Goal: Contribute content

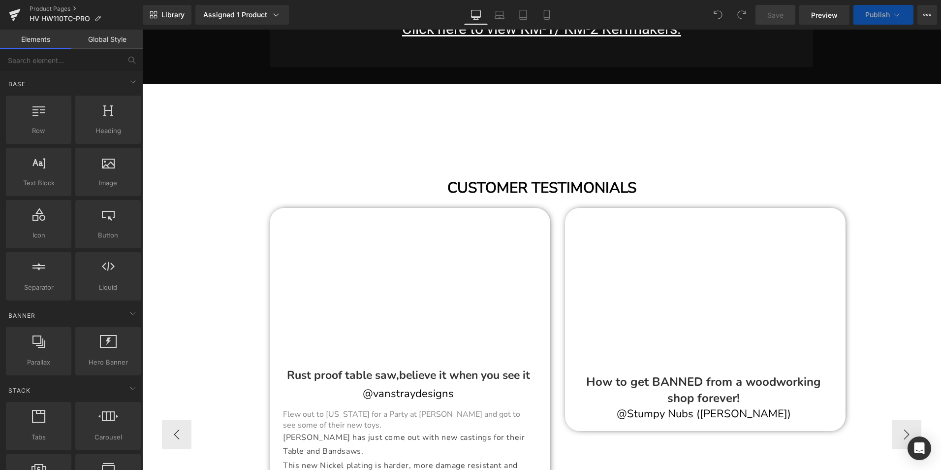
scroll to position [23662, 0]
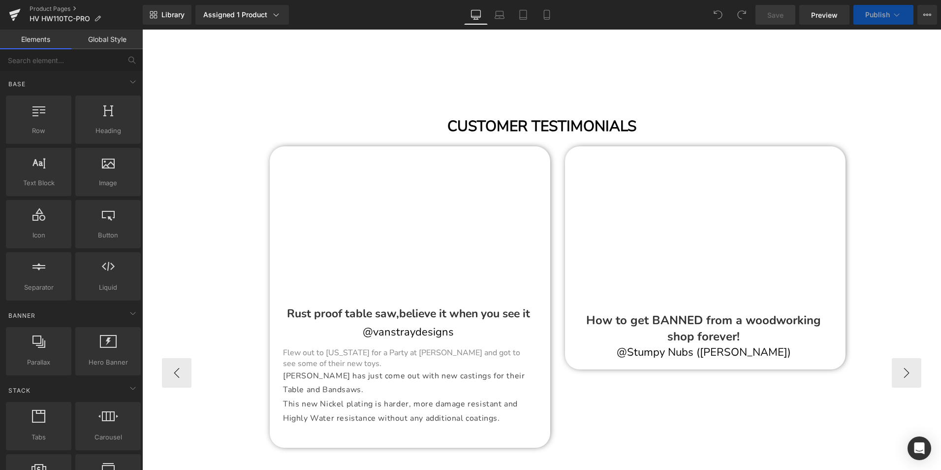
drag, startPoint x: 300, startPoint y: 309, endPoint x: 327, endPoint y: 304, distance: 28.0
click at [300, 347] on h1 "Flew out to [US_STATE] for a Party at [PERSON_NAME] and got to see some of thei…" at bounding box center [408, 358] width 251 height 22
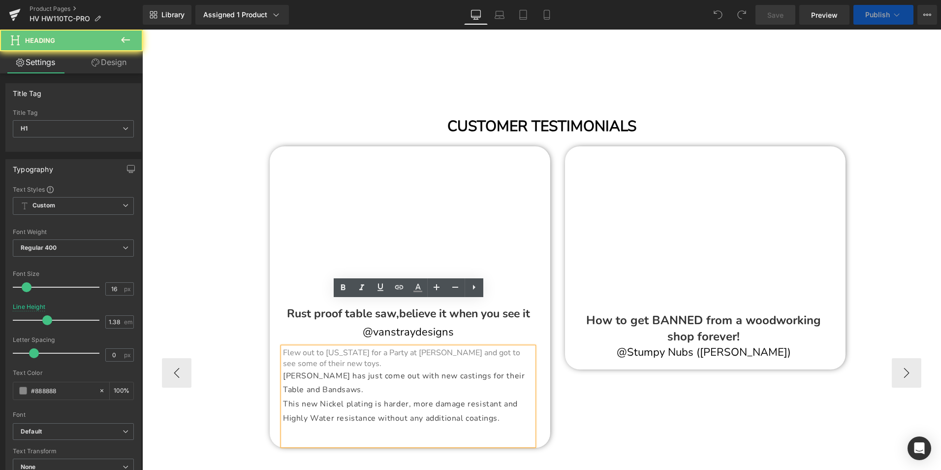
drag, startPoint x: 327, startPoint y: 304, endPoint x: 439, endPoint y: 312, distance: 111.5
click at [439, 347] on h1 "Flew out to [US_STATE] for a Party at [PERSON_NAME] and got to see some of thei…" at bounding box center [408, 358] width 251 height 22
click at [607, 350] on div "Separator Youtube How to get BANNED from a woodworking shop forever! Heading @S…" at bounding box center [705, 269] width 295 height 257
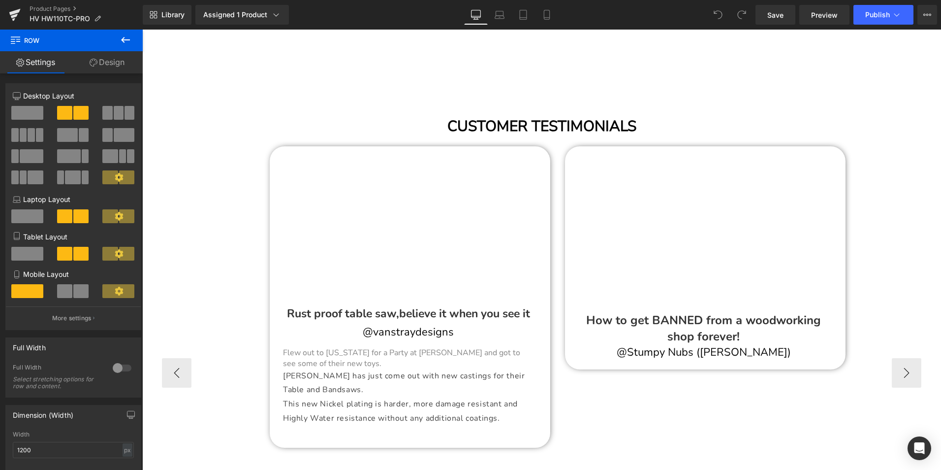
click at [428, 347] on h1 "Flew out to [US_STATE] for a Party at [PERSON_NAME] and got to see some of thei…" at bounding box center [408, 358] width 251 height 22
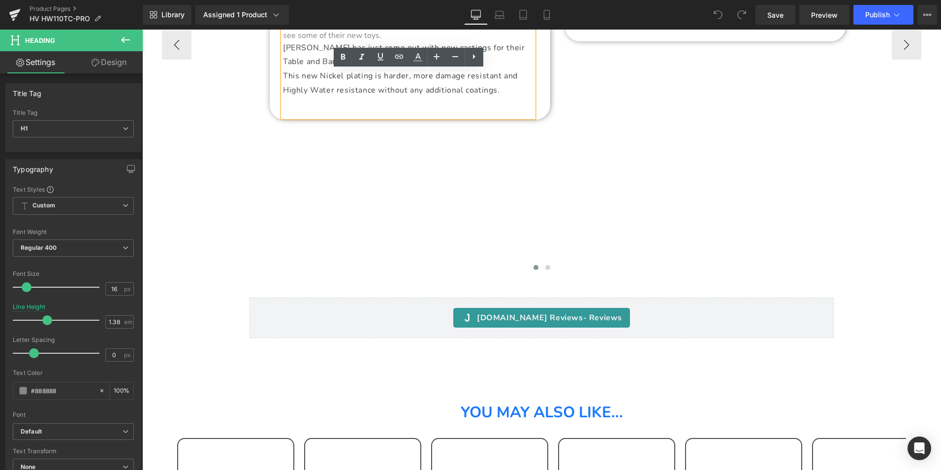
scroll to position [24056, 0]
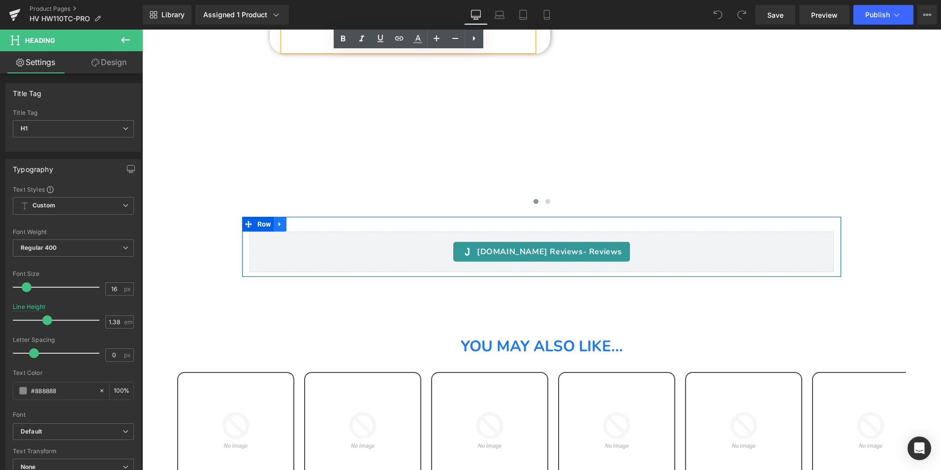
click at [280, 222] on icon at bounding box center [280, 224] width 2 height 4
click at [303, 221] on icon at bounding box center [305, 224] width 7 height 7
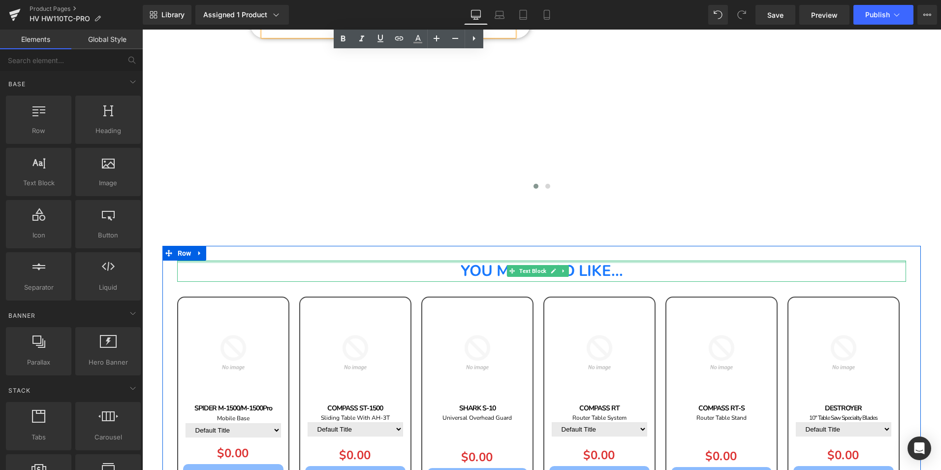
scroll to position [24105, 0]
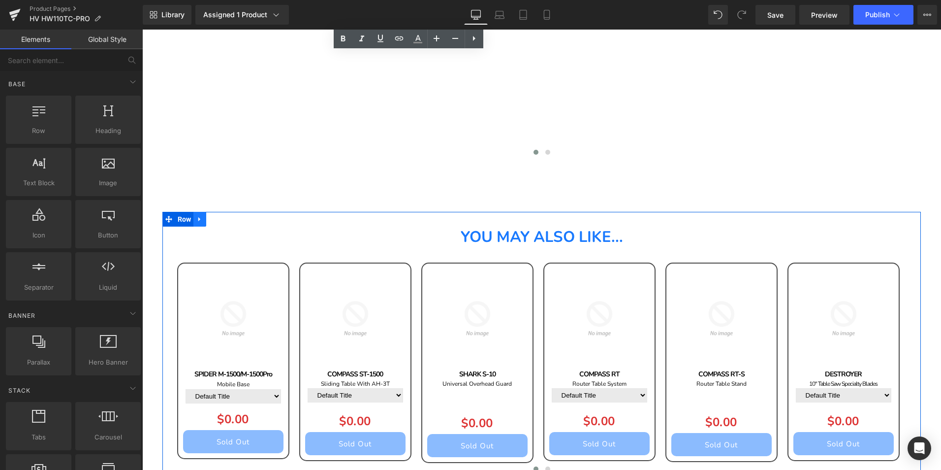
click at [198, 217] on icon at bounding box center [199, 219] width 2 height 4
click at [225, 216] on icon at bounding box center [225, 219] width 7 height 7
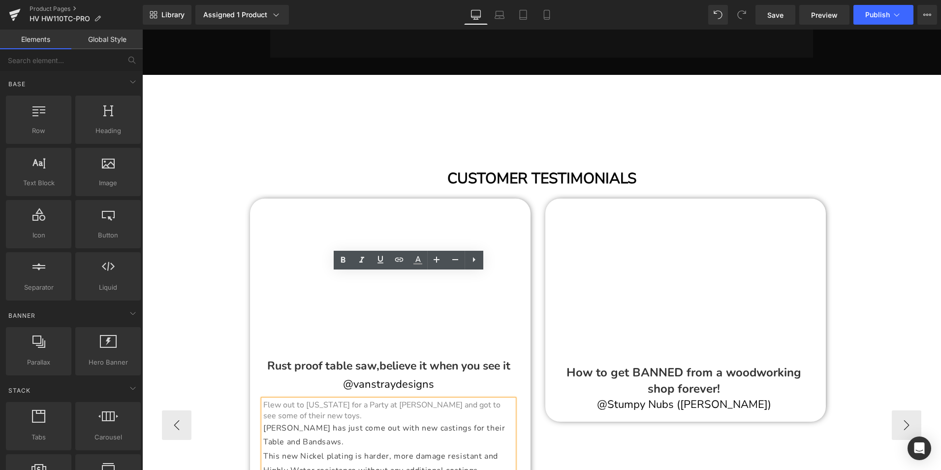
scroll to position [23689, 0]
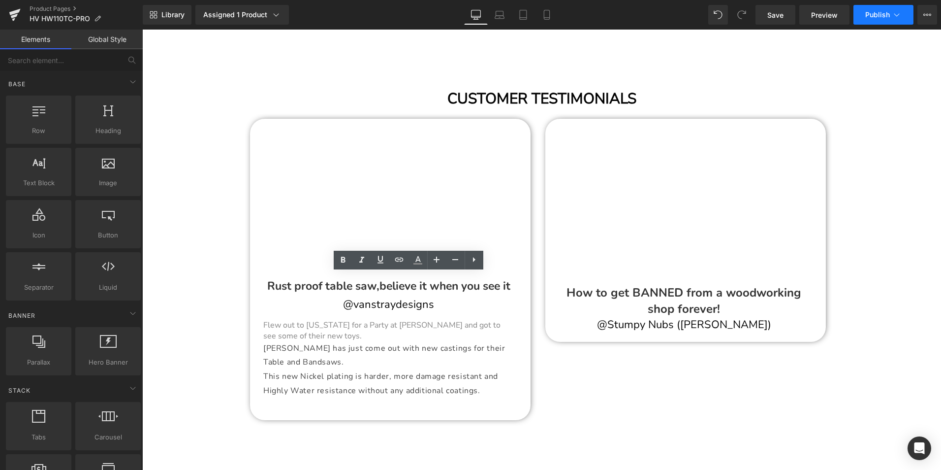
click at [878, 15] on span "Publish" at bounding box center [878, 15] width 25 height 8
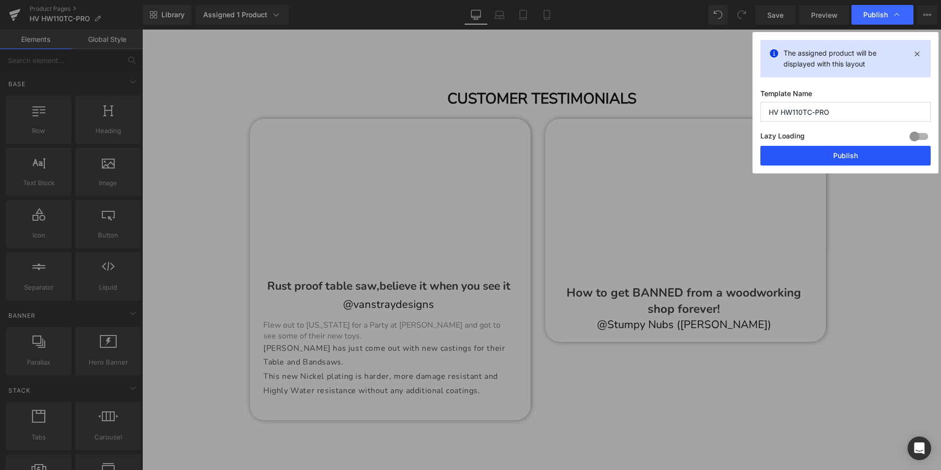
click at [853, 156] on button "Publish" at bounding box center [846, 156] width 170 height 20
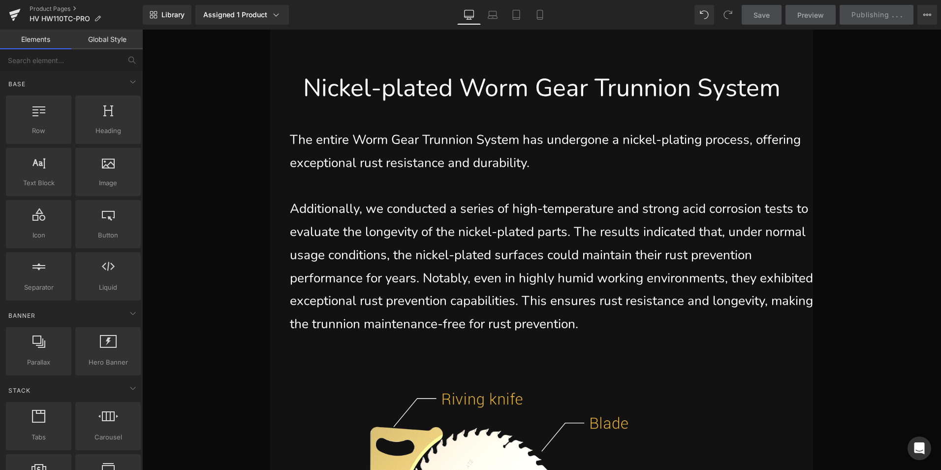
scroll to position [0, 0]
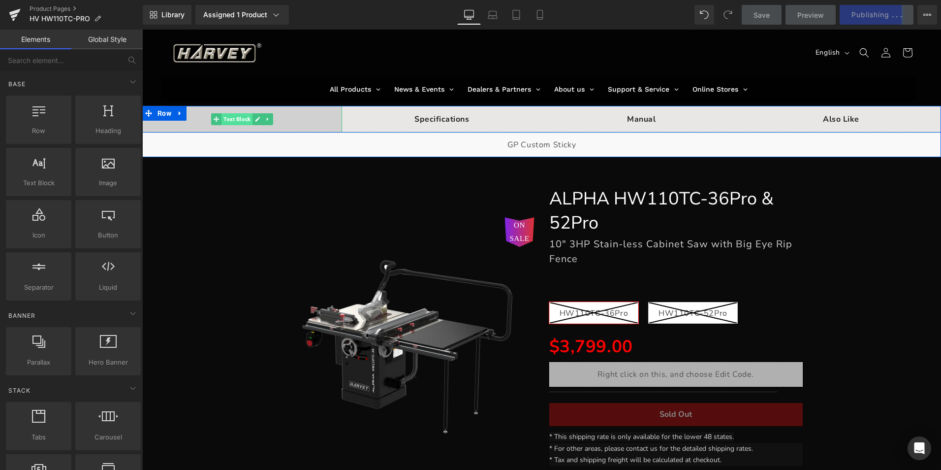
click at [225, 119] on span "Text Block" at bounding box center [237, 119] width 31 height 12
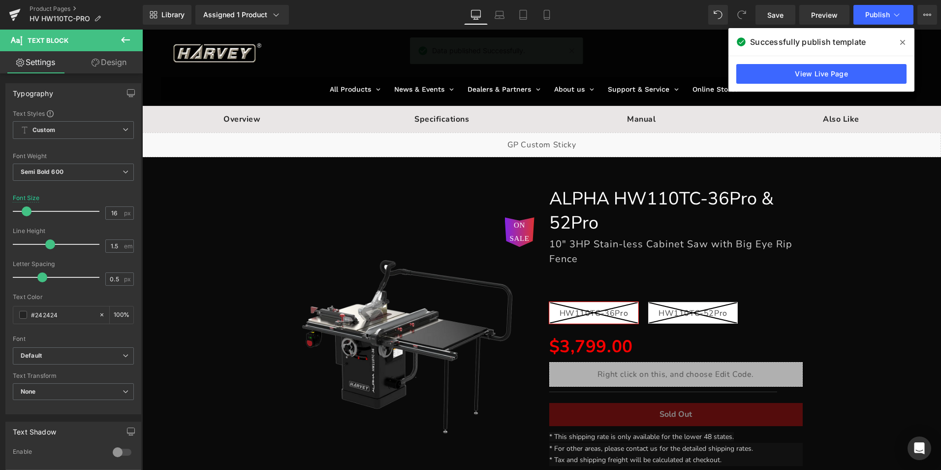
click at [903, 43] on icon at bounding box center [902, 42] width 5 height 5
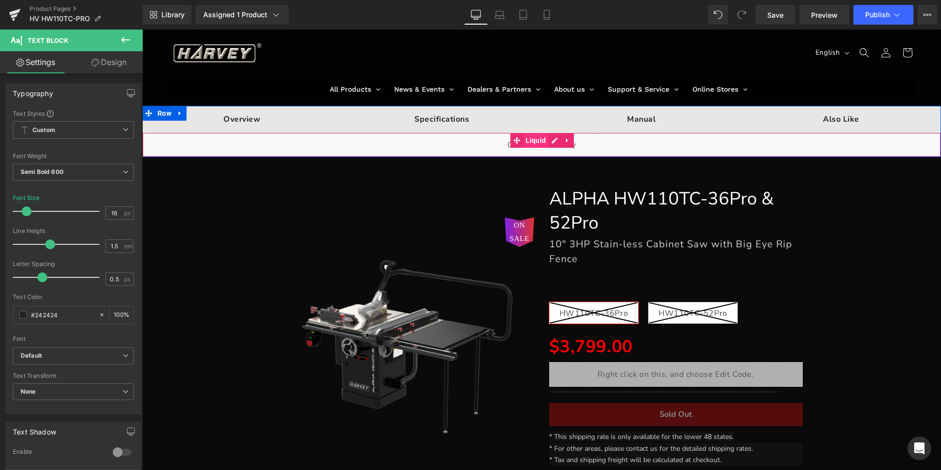
click at [523, 139] on span "Liquid" at bounding box center [536, 140] width 26 height 15
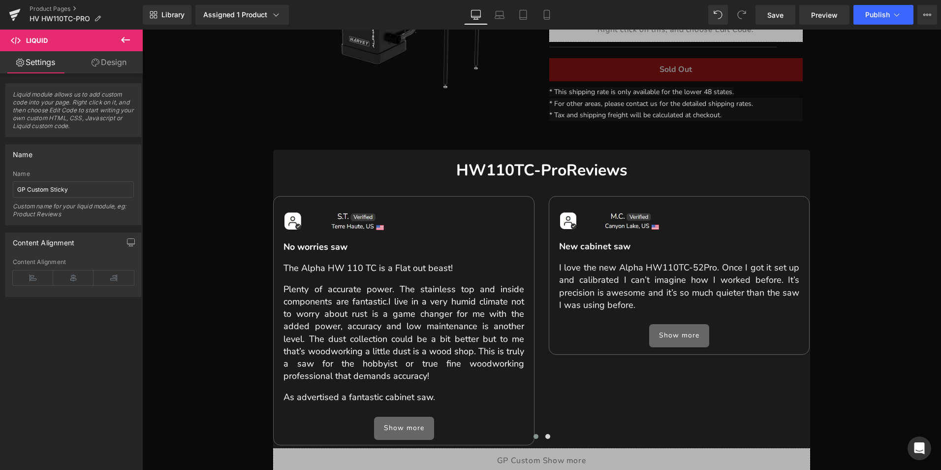
scroll to position [49, 0]
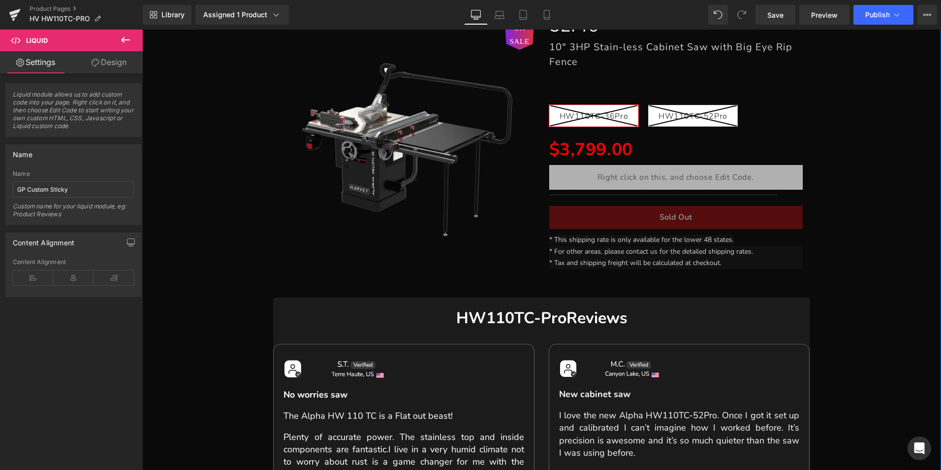
click at [378, 150] on img at bounding box center [407, 134] width 228 height 228
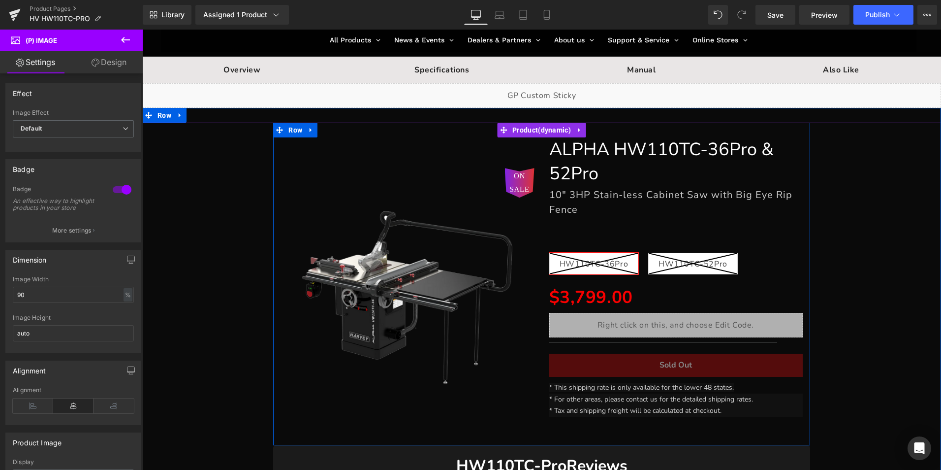
drag, startPoint x: 305, startPoint y: 129, endPoint x: 313, endPoint y: 129, distance: 7.9
click at [308, 129] on icon at bounding box center [311, 129] width 7 height 7
click at [333, 129] on icon at bounding box center [336, 130] width 7 height 7
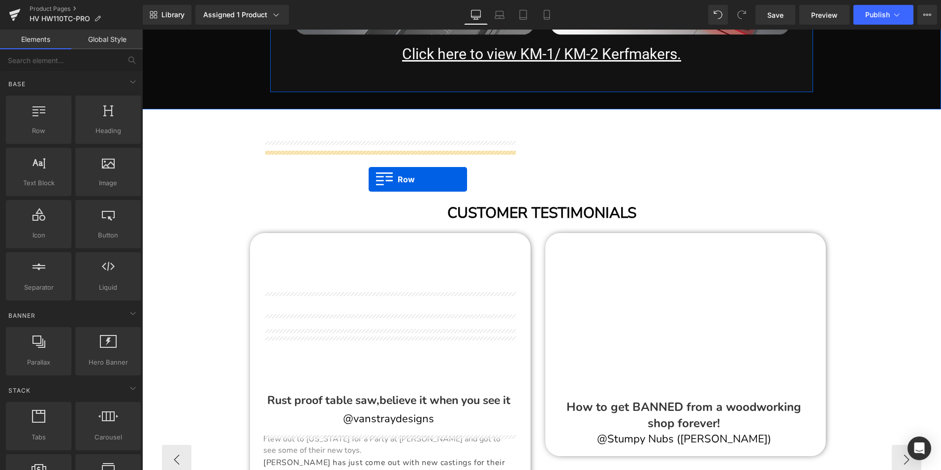
scroll to position [23032, 0]
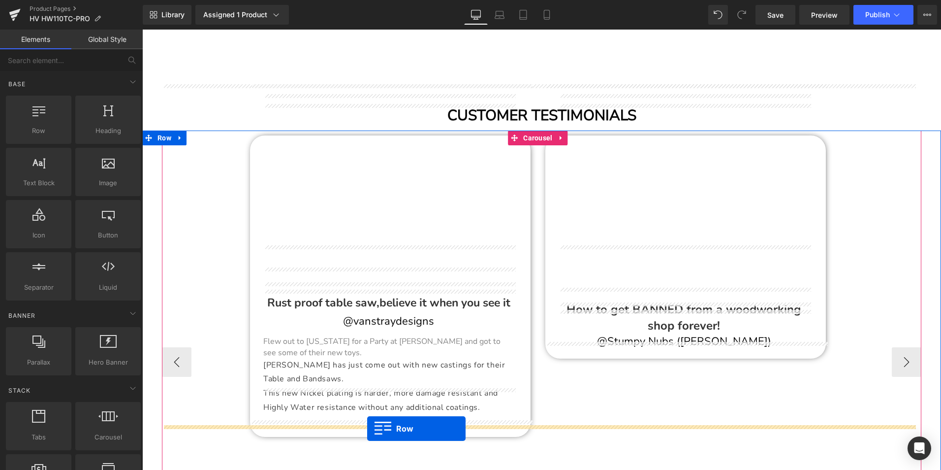
drag, startPoint x: 284, startPoint y: 82, endPoint x: 367, endPoint y: 428, distance: 356.5
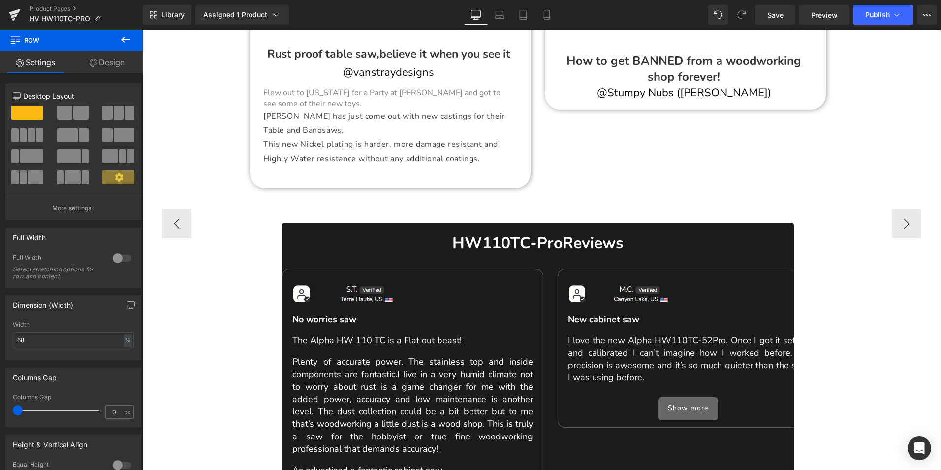
scroll to position [23278, 0]
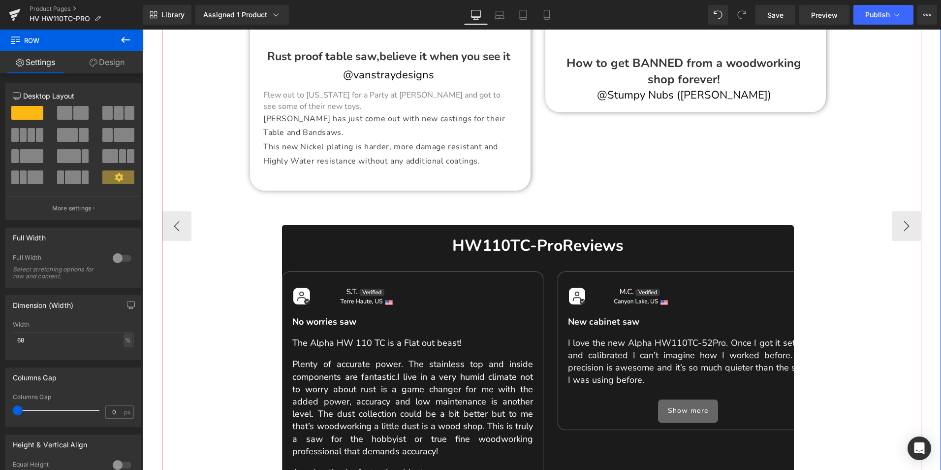
drag, startPoint x: 364, startPoint y: 218, endPoint x: 302, endPoint y: 190, distance: 68.5
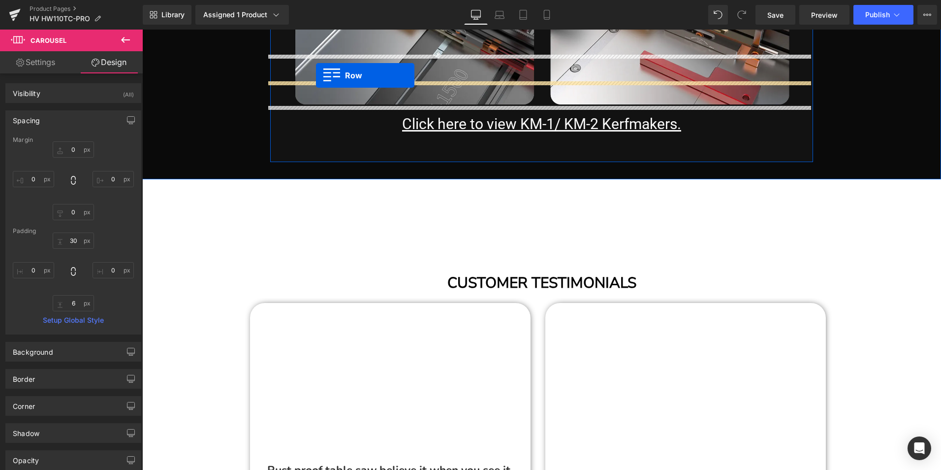
scroll to position [22845, 0]
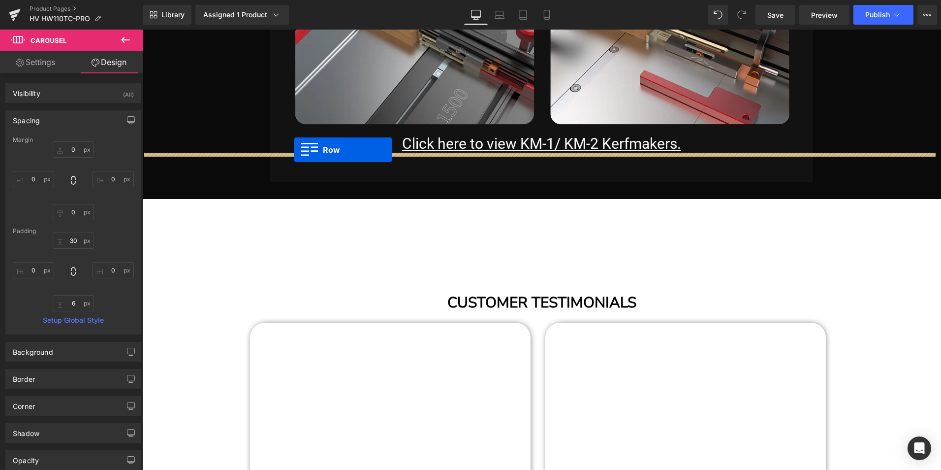
drag, startPoint x: 292, startPoint y: 185, endPoint x: 294, endPoint y: 150, distance: 35.0
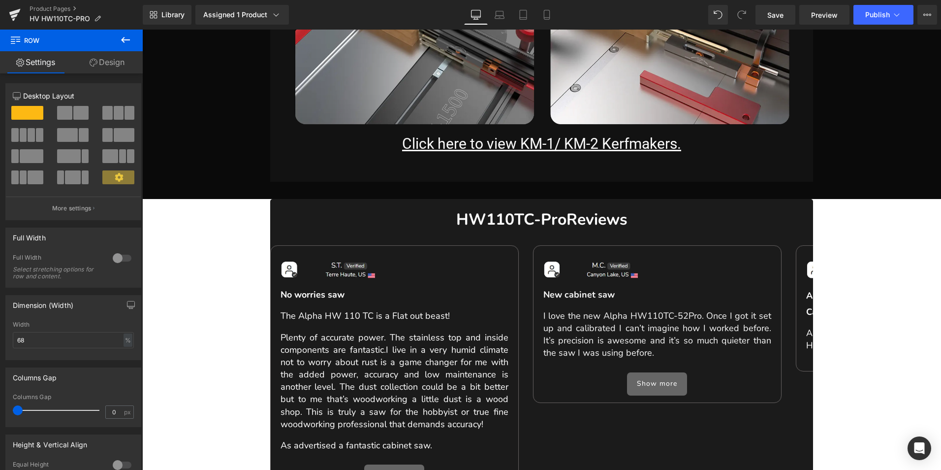
click at [422, 289] on span "No worries saw" at bounding box center [444, 295] width 326 height 12
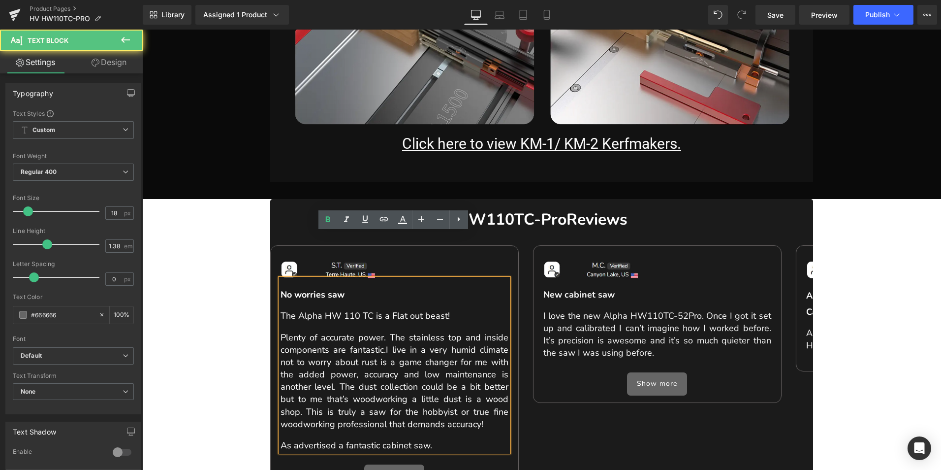
click at [340, 230] on div "Image No worries saw The Alpha HW 110 TC is a Flat out beast! Plenty of accurat…" at bounding box center [542, 362] width 544 height 265
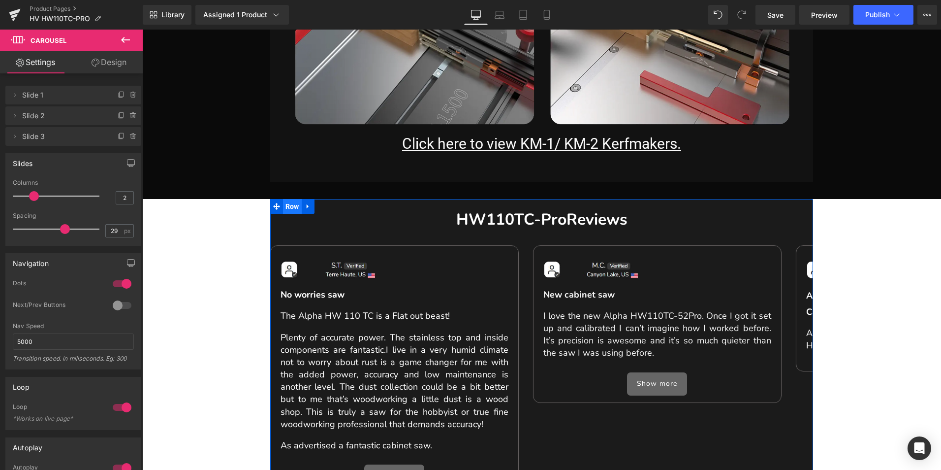
click at [290, 199] on span "Row" at bounding box center [292, 206] width 19 height 15
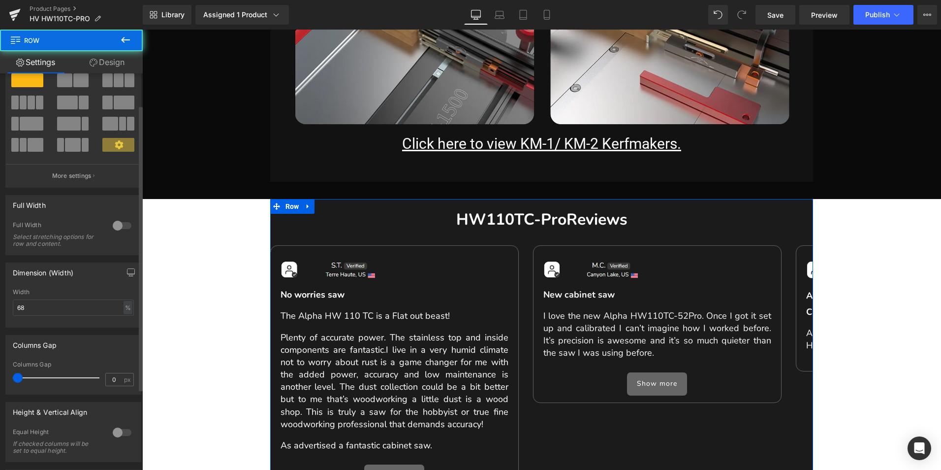
scroll to position [49, 0]
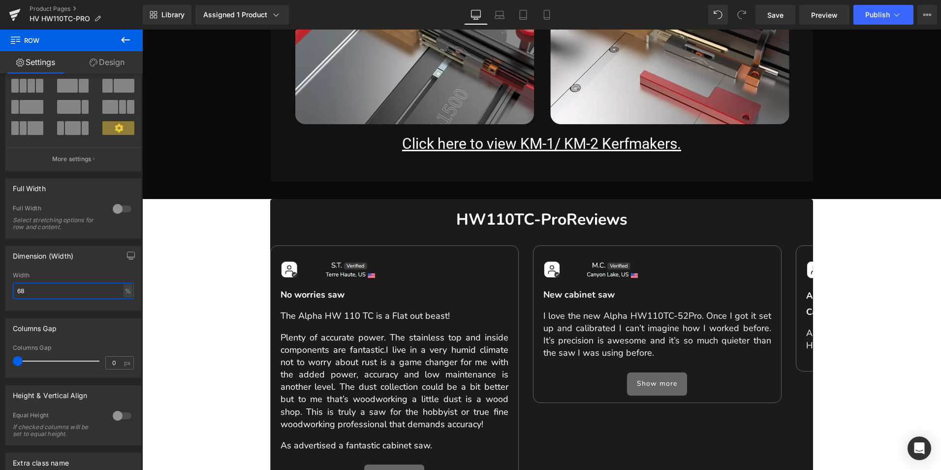
drag, startPoint x: 33, startPoint y: 288, endPoint x: -15, endPoint y: 284, distance: 48.9
click at [0, 284] on html "Row You are previewing how the will restyle your page. You can not edit Element…" at bounding box center [470, 235] width 941 height 470
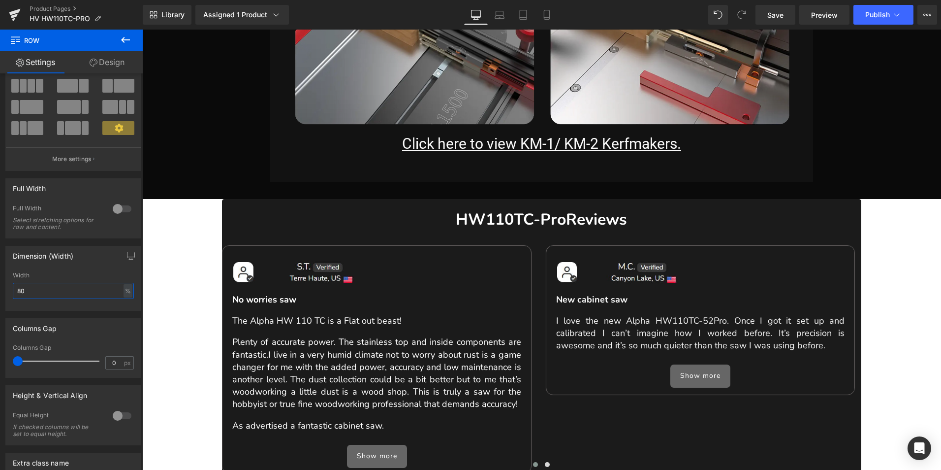
drag, startPoint x: 35, startPoint y: 291, endPoint x: -32, endPoint y: 295, distance: 67.6
click at [0, 295] on html "Row You are previewing how the will restyle your page. You can not edit Element…" at bounding box center [470, 235] width 941 height 470
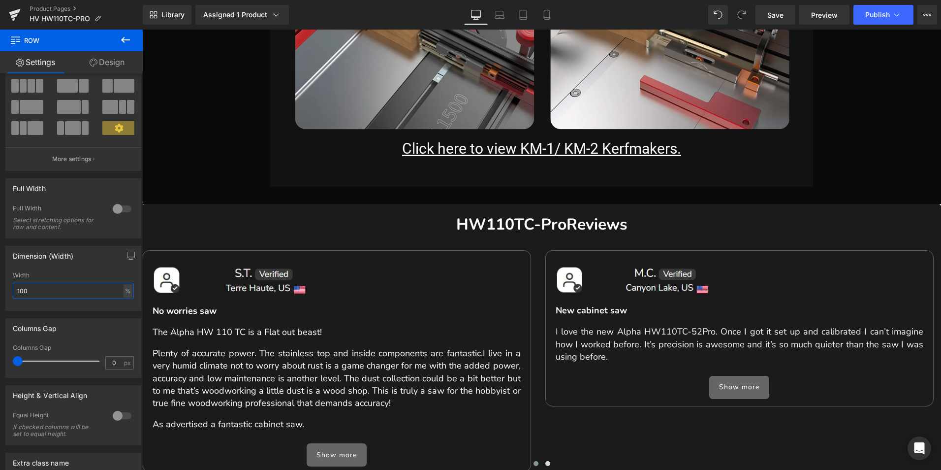
scroll to position [22845, 0]
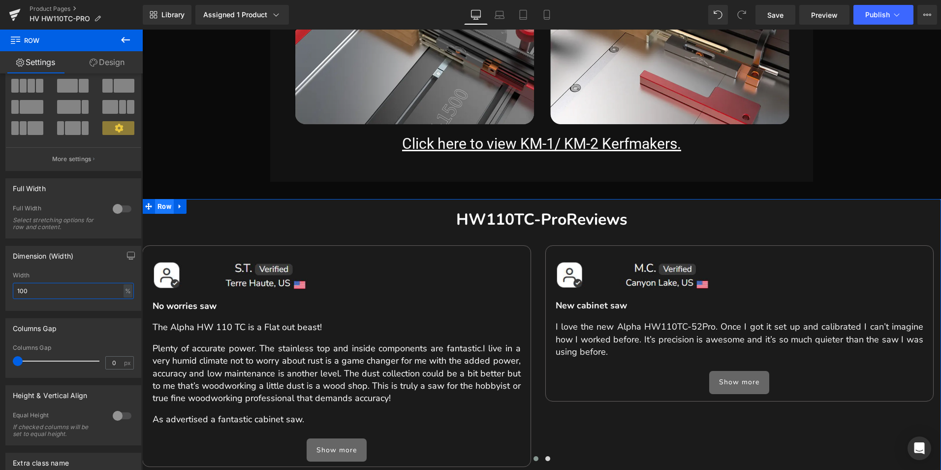
click at [171, 199] on span "Row" at bounding box center [164, 206] width 19 height 15
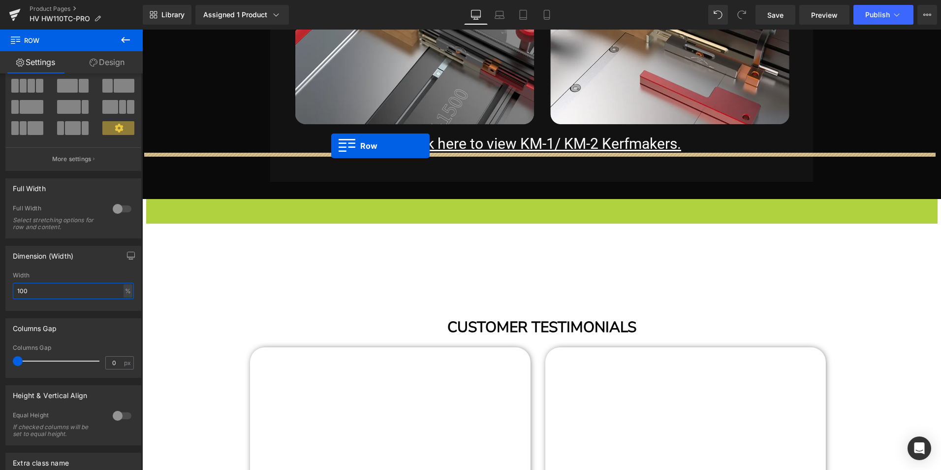
drag, startPoint x: 168, startPoint y: 157, endPoint x: 331, endPoint y: 146, distance: 163.4
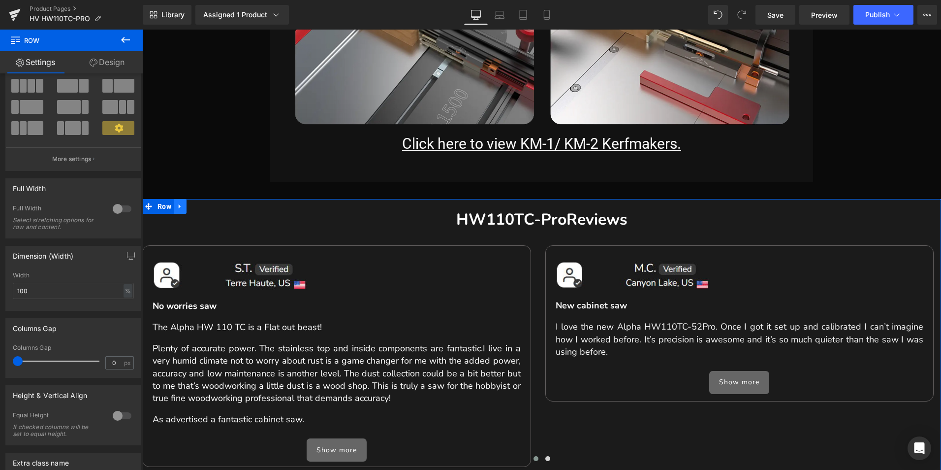
click at [176, 199] on link at bounding box center [180, 206] width 13 height 15
drag, startPoint x: 52, startPoint y: 289, endPoint x: -40, endPoint y: 283, distance: 92.3
click at [0, 283] on html "Row You are previewing how the will restyle your page. You can not edit Element…" at bounding box center [470, 235] width 941 height 470
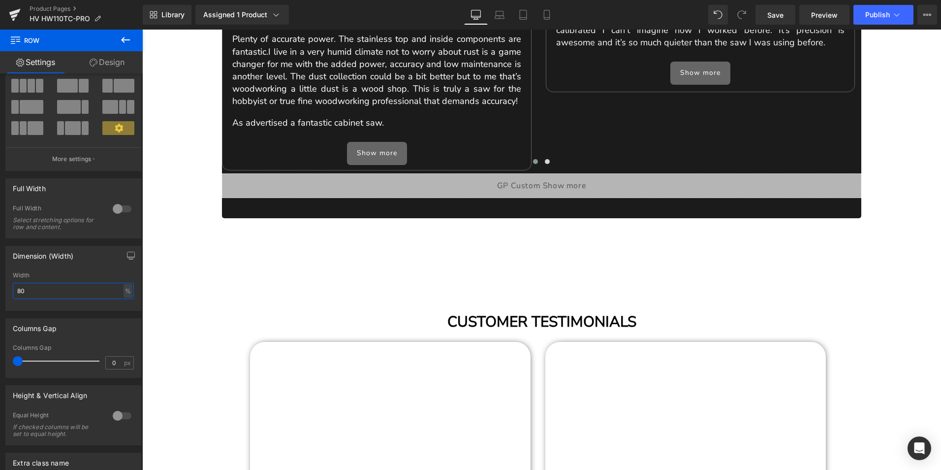
scroll to position [23238, 0]
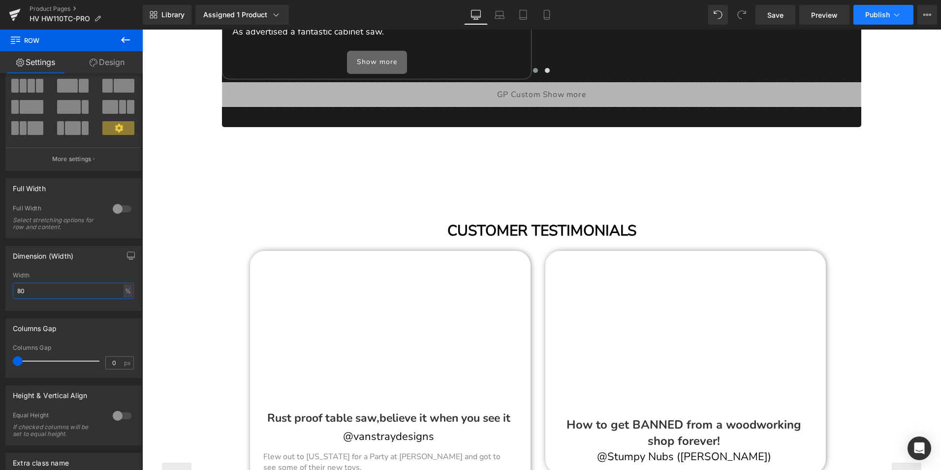
type input "80"
click at [875, 15] on span "Publish" at bounding box center [878, 15] width 25 height 8
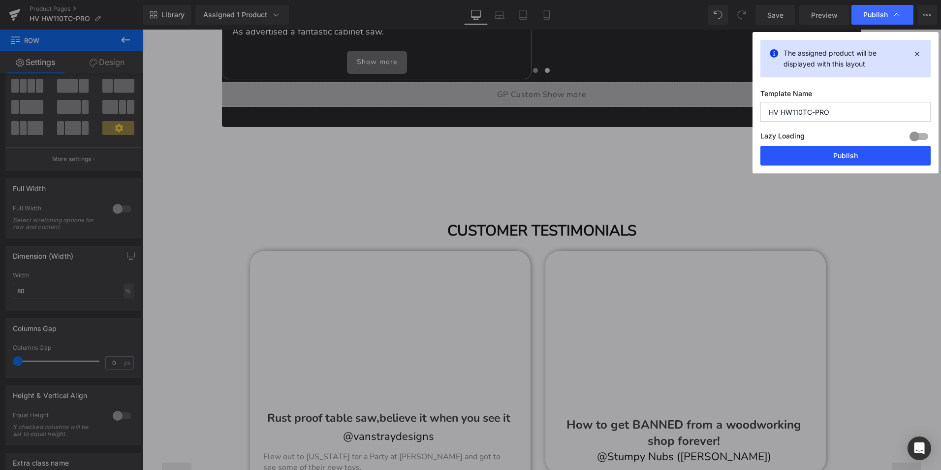
drag, startPoint x: 877, startPoint y: 156, endPoint x: 682, endPoint y: 161, distance: 195.5
click at [877, 156] on button "Publish" at bounding box center [846, 156] width 170 height 20
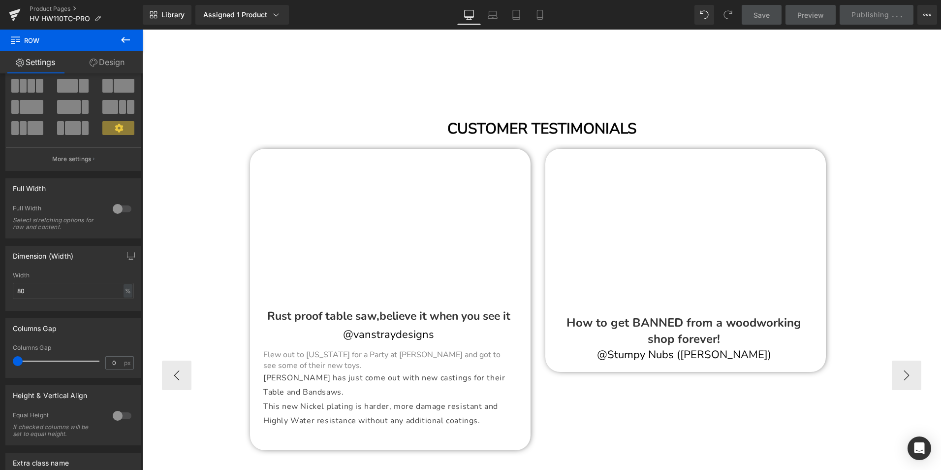
scroll to position [23326, 0]
